Goal: Task Accomplishment & Management: Manage account settings

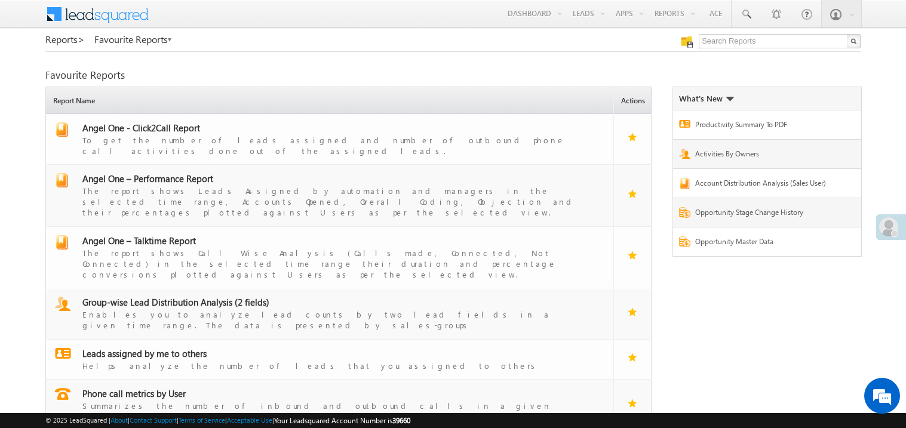
click at [812, 342] on div "Refresh first prev 1 next last 1 - 6 of 6 Report Name Actions Angel One - Click…" at bounding box center [452, 284] width 815 height 395
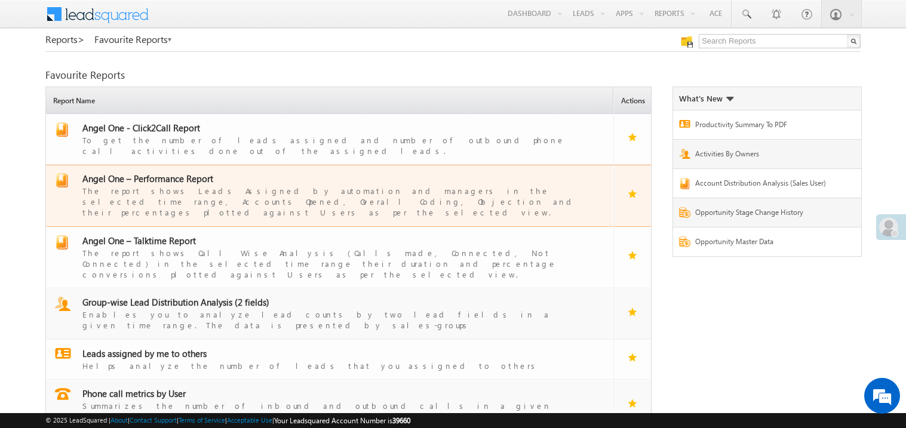
click at [168, 173] on span "Angel One – Performance Report" at bounding box center [147, 179] width 131 height 12
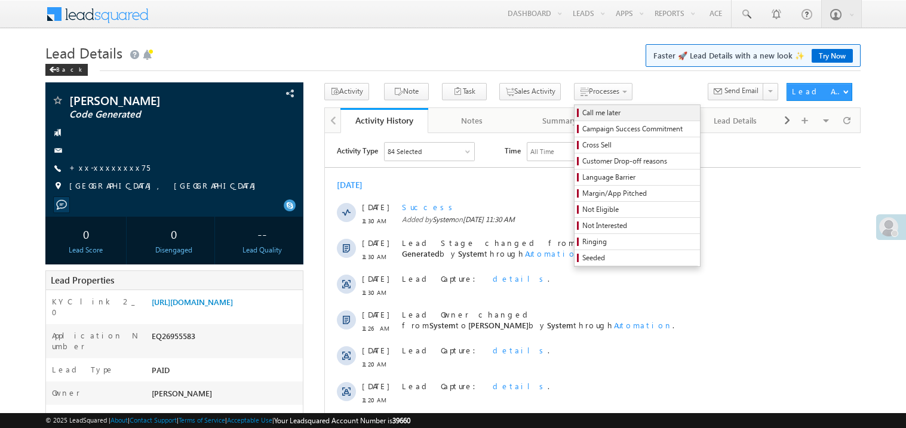
click at [582, 115] on span "Call me later" at bounding box center [638, 112] width 113 height 11
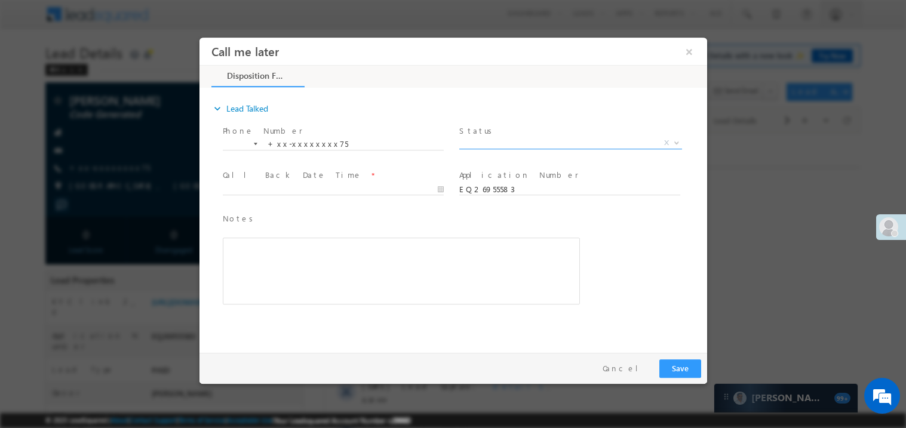
click at [479, 140] on span "X" at bounding box center [570, 143] width 223 height 12
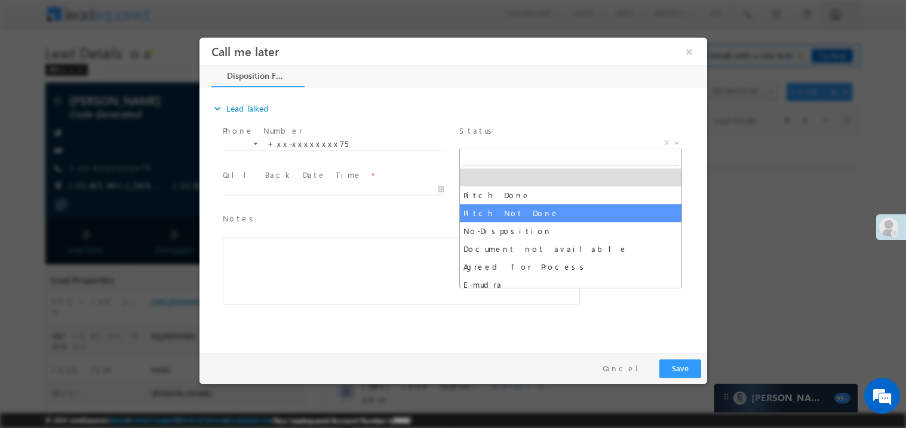
select select "Pitch Not Done"
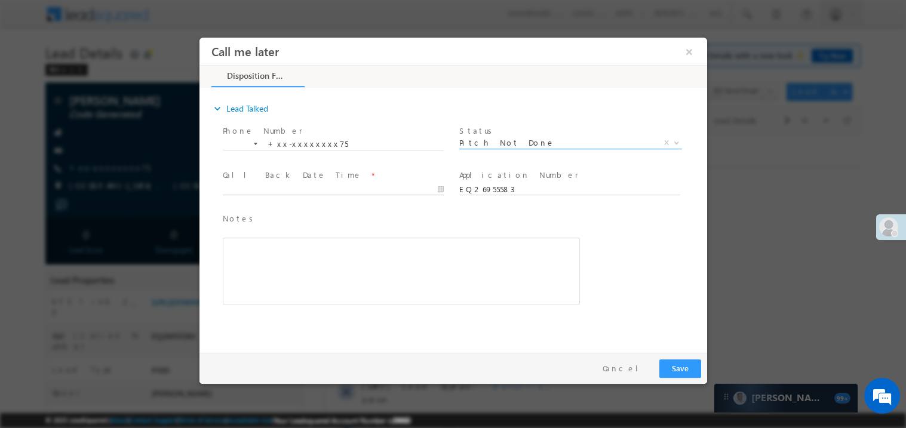
click at [282, 192] on body "Call me later ×" at bounding box center [453, 192] width 508 height 310
type input "[DATE] 11:40 AM"
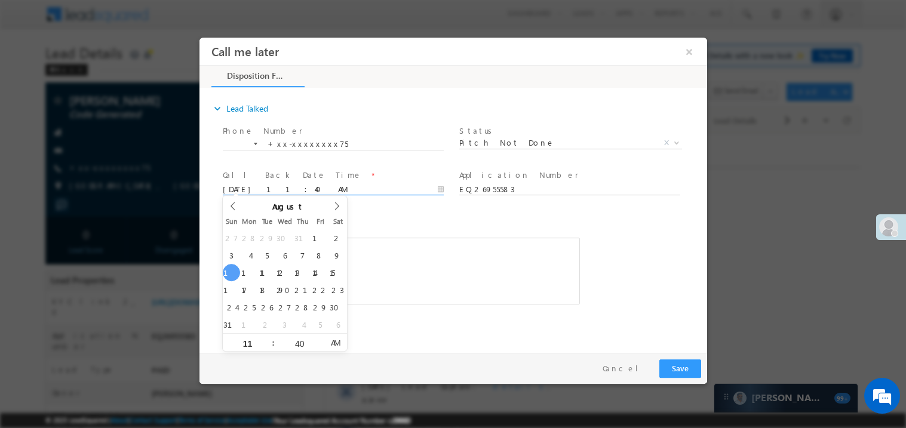
click at [406, 260] on div "Rich Text Editor, 40788eee-0fb2-11ec-a811-0adc8a9d82c2__tab1__section1__Notes__…" at bounding box center [400, 270] width 357 height 67
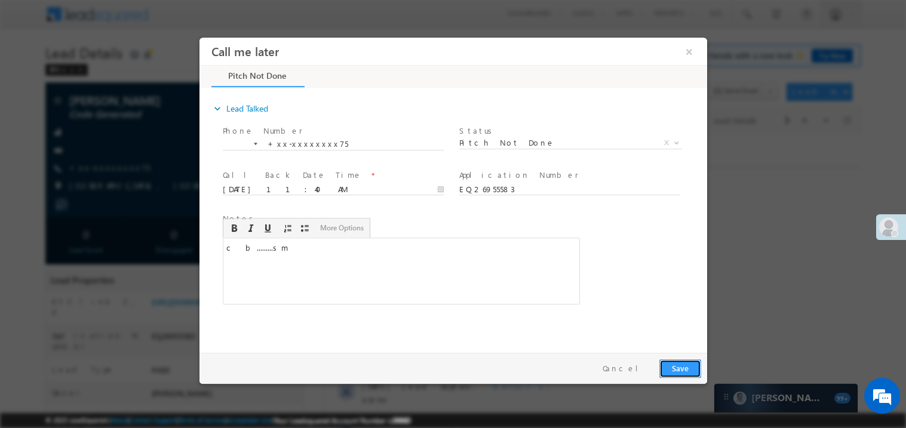
click at [677, 362] on button "Save" at bounding box center [680, 368] width 42 height 19
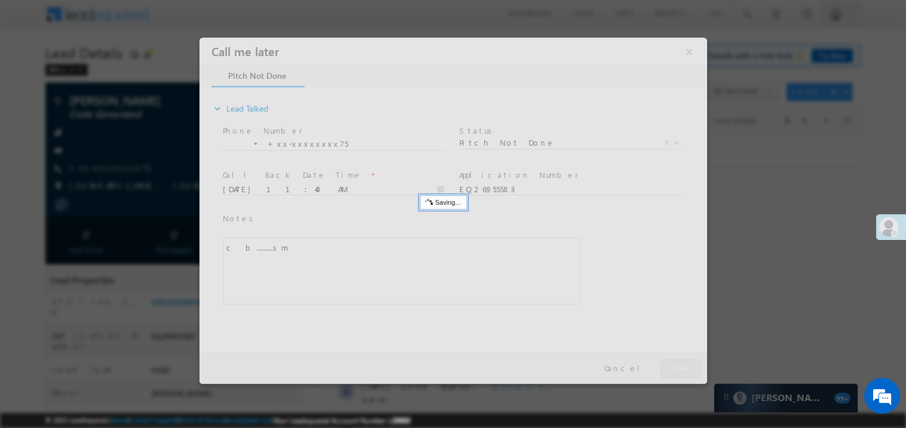
click at [677, 362] on div at bounding box center [453, 210] width 508 height 346
